Goal: Information Seeking & Learning: Learn about a topic

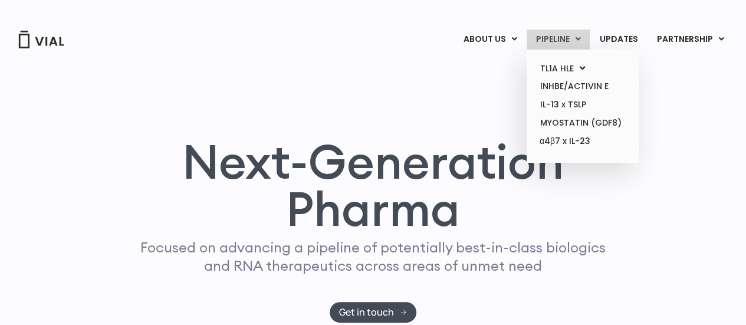
click at [563, 39] on link "PIPELINE" at bounding box center [557, 39] width 63 height 20
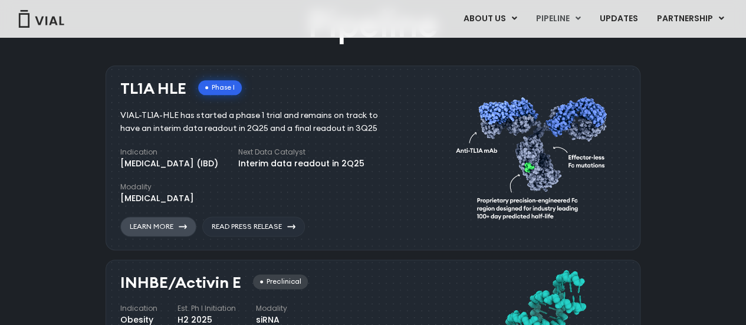
click at [181, 230] on link "Learn More" at bounding box center [158, 226] width 76 height 20
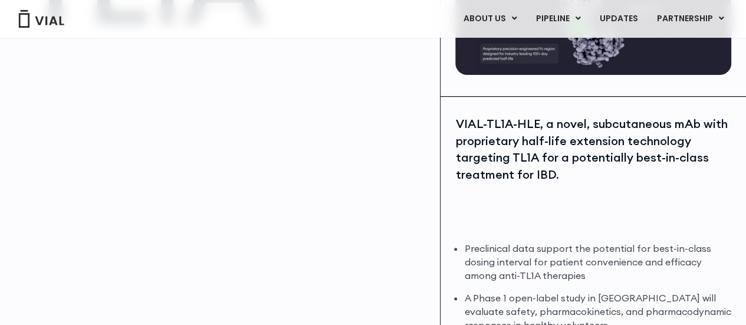
scroll to position [59, 0]
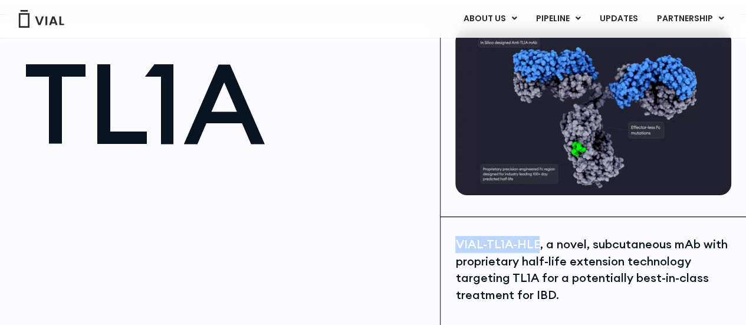
drag, startPoint x: 455, startPoint y: 237, endPoint x: 535, endPoint y: 241, distance: 80.3
click at [535, 241] on div "VIAL-TL1A-HLE, a novel, subcutaneous mAb with proprietary half-life extension t…" at bounding box center [593, 269] width 276 height 67
copy div "VIAL-TL1A-HLE"
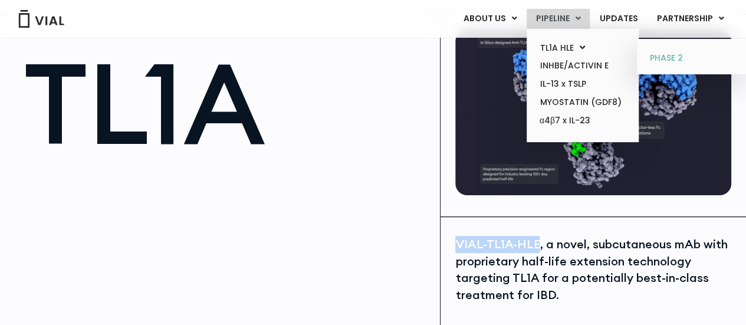
click at [664, 52] on link "PHASE 2" at bounding box center [692, 58] width 103 height 19
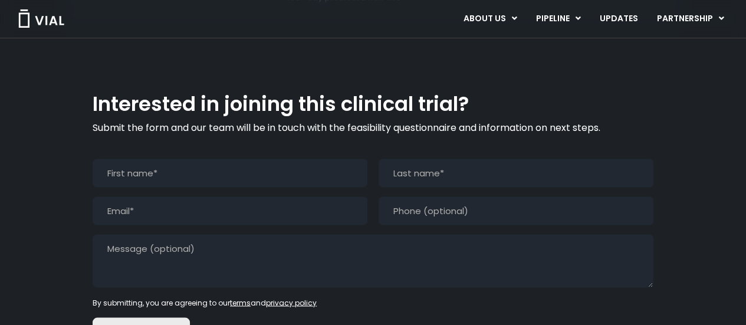
scroll to position [964, 0]
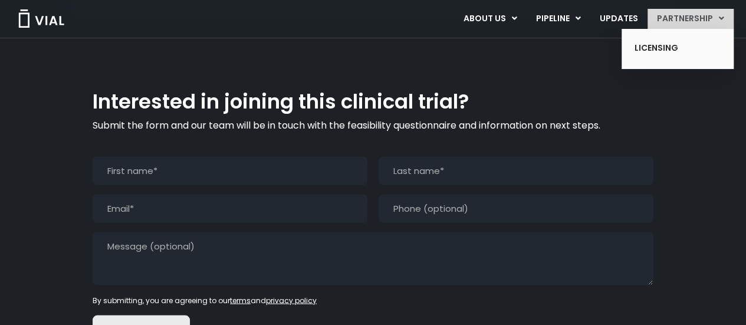
click at [672, 21] on link "PARTNERSHIP" at bounding box center [690, 19] width 86 height 20
click at [668, 36] on ul "LICENSING" at bounding box center [677, 49] width 112 height 41
click at [668, 51] on link "LICENSING" at bounding box center [668, 48] width 86 height 19
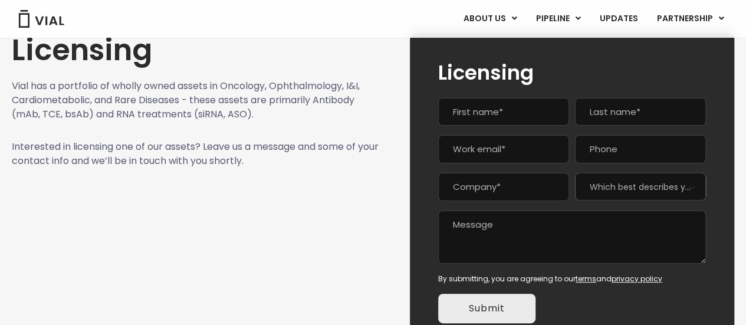
scroll to position [212, 0]
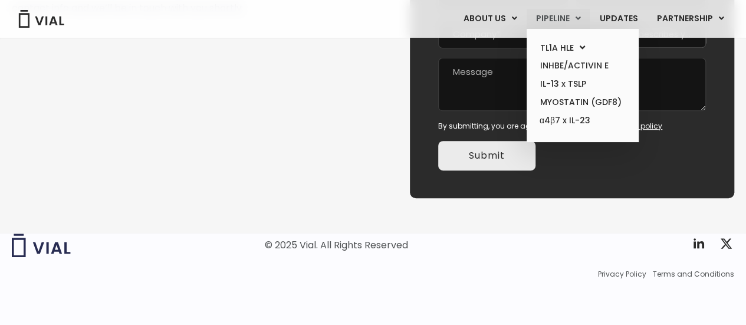
click at [564, 17] on link "PIPELINE" at bounding box center [557, 19] width 63 height 20
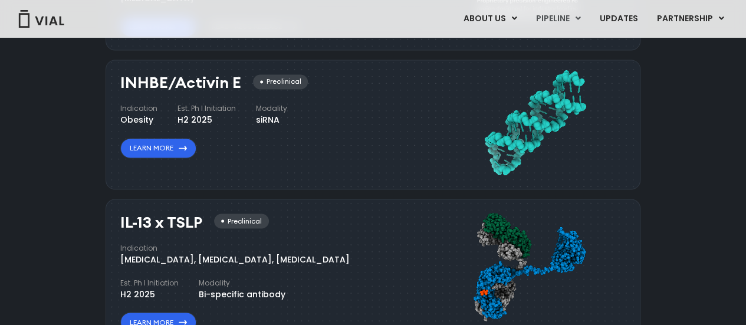
scroll to position [724, 0]
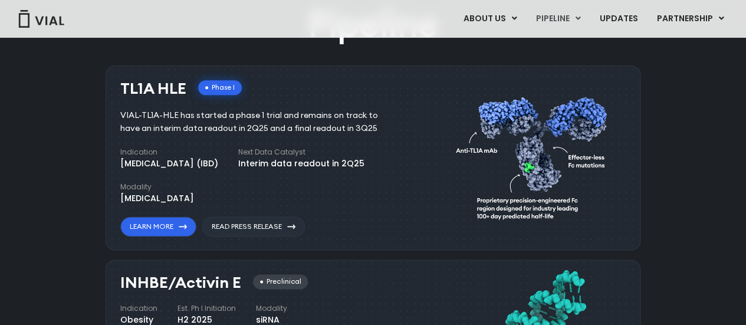
drag, startPoint x: 182, startPoint y: 83, endPoint x: 114, endPoint y: 87, distance: 67.9
click at [114, 87] on div "TL1A HLE Phase I VIAL-TL1A-HLE has started a phase 1 trial and remains on track…" at bounding box center [373, 157] width 535 height 184
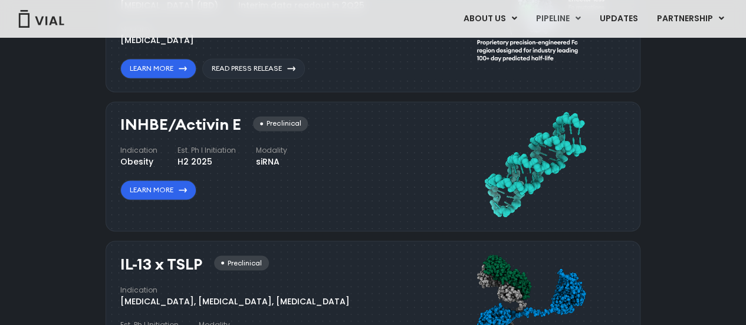
scroll to position [1019, 0]
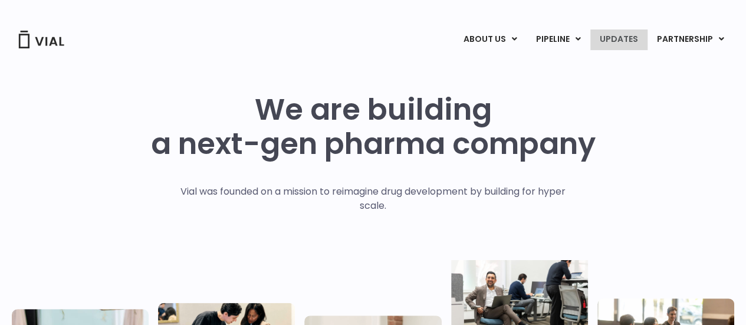
click at [602, 36] on link "UPDATES" at bounding box center [618, 39] width 57 height 20
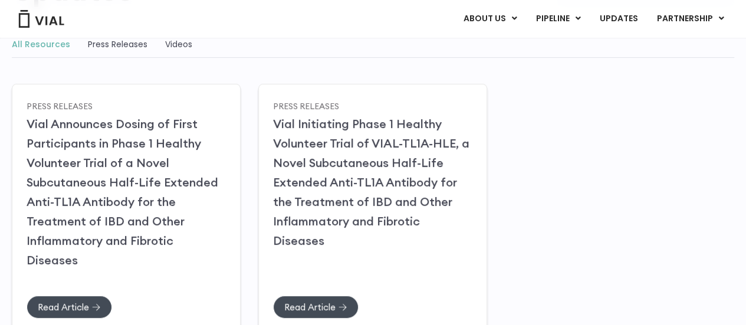
scroll to position [177, 0]
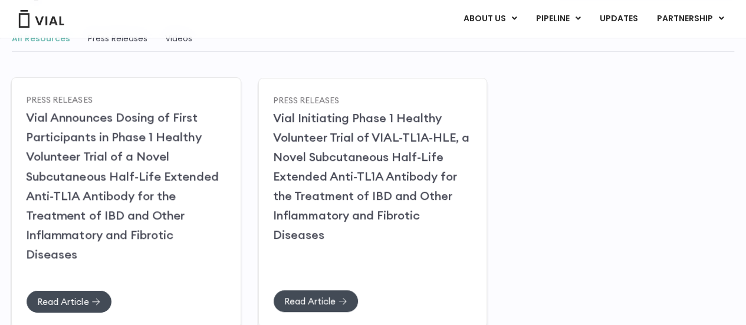
click at [180, 116] on link "Vial Announces Dosing of First Participants in Phase 1 Healthy Volunteer Trial …" at bounding box center [122, 185] width 193 height 151
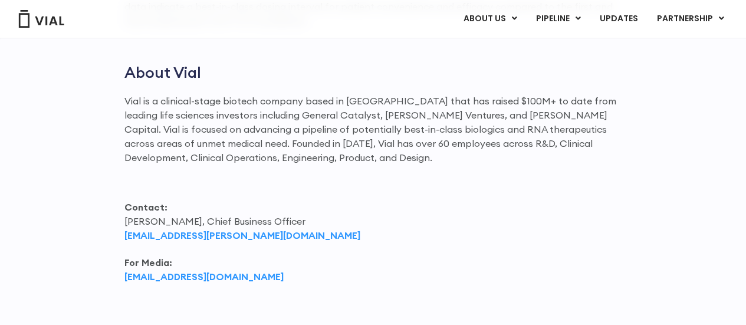
scroll to position [1474, 0]
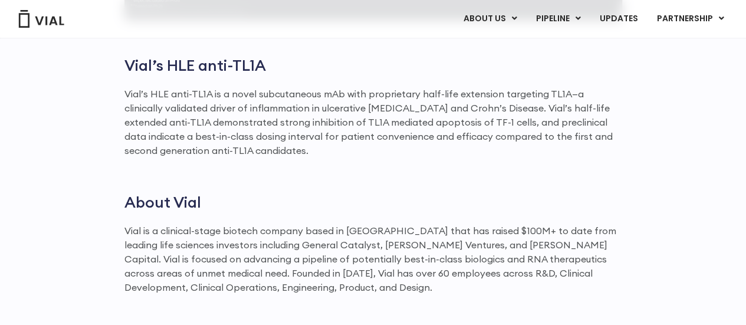
click at [267, 193] on h2 "About Vial" at bounding box center [372, 202] width 497 height 19
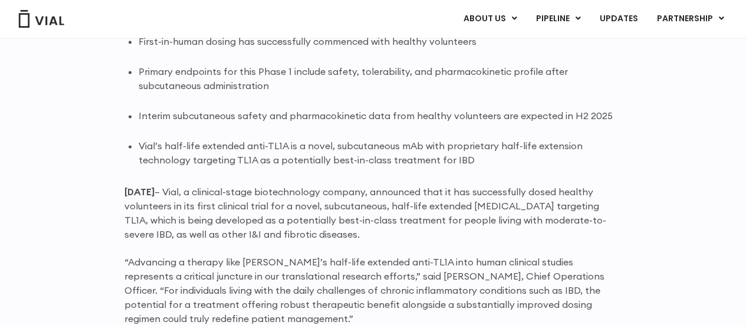
scroll to position [846, 0]
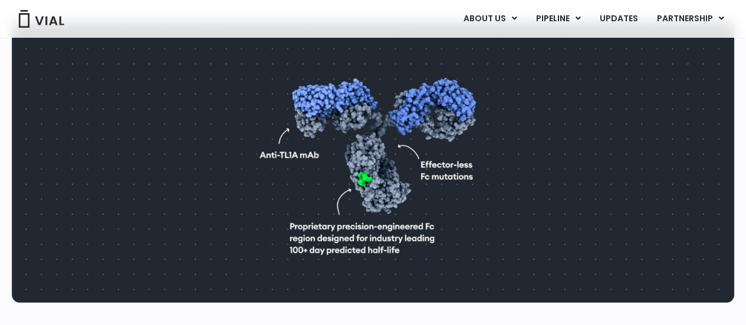
scroll to position [825, 0]
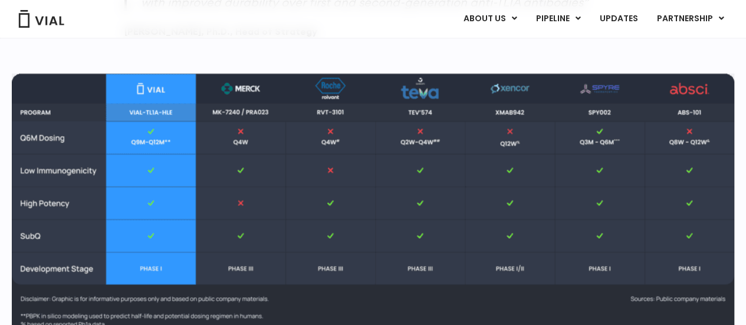
scroll to position [1356, 0]
